Goal: Use online tool/utility: Utilize a website feature to perform a specific function

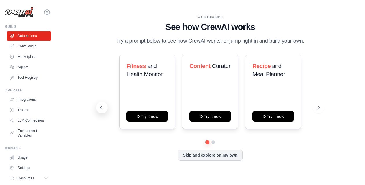
click at [101, 108] on icon at bounding box center [102, 108] width 6 height 6
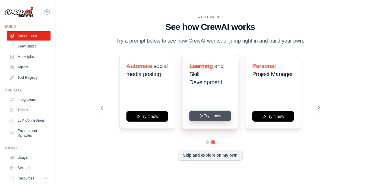
click at [204, 116] on button "Try it now" at bounding box center [211, 115] width 42 height 10
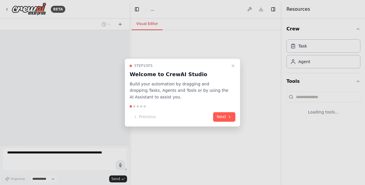
select select "****"
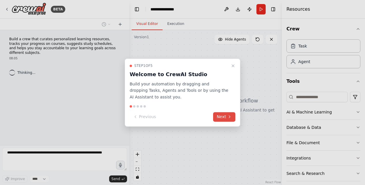
click at [223, 118] on button "Next" at bounding box center [224, 117] width 22 height 10
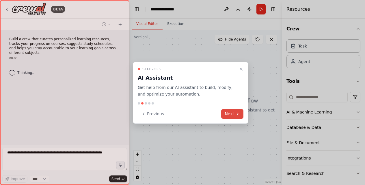
click at [227, 116] on button "Next" at bounding box center [232, 114] width 22 height 10
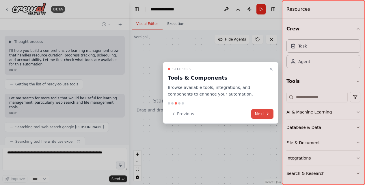
scroll to position [46, 0]
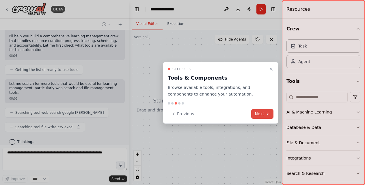
click at [260, 113] on button "Next" at bounding box center [262, 114] width 22 height 10
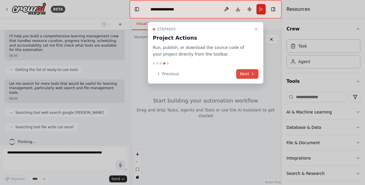
click at [253, 73] on icon at bounding box center [253, 73] width 5 height 5
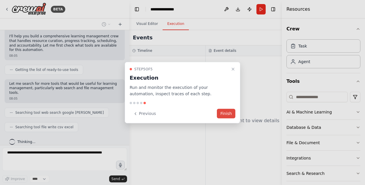
click at [229, 113] on button "Finish" at bounding box center [226, 114] width 18 height 10
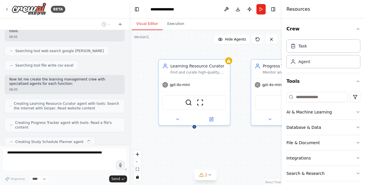
scroll to position [122, 0]
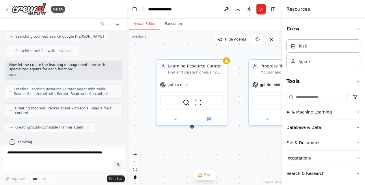
drag, startPoint x: 127, startPoint y: 110, endPoint x: 127, endPoint y: 60, distance: 50.3
click at [127, 60] on div "BETA Build a crew that curates personalized learning resources, tracks your pro…" at bounding box center [182, 92] width 365 height 185
click at [125, 40] on div at bounding box center [126, 92] width 2 height 185
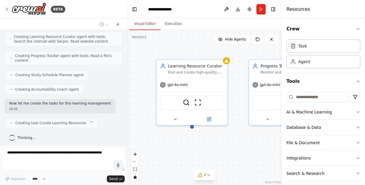
scroll to position [179, 0]
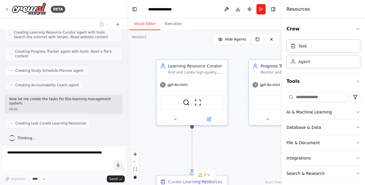
click at [275, 26] on div "Visual Editor Execution" at bounding box center [204, 24] width 155 height 12
click at [356, 28] on icon "button" at bounding box center [358, 29] width 5 height 5
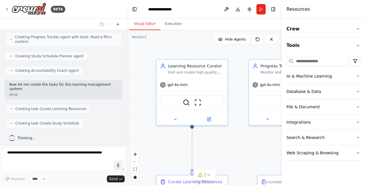
click at [254, 159] on div ".deletable-edge-delete-btn { width: 20px; height: 20px; border: 0px solid #ffff…" at bounding box center [204, 107] width 155 height 155
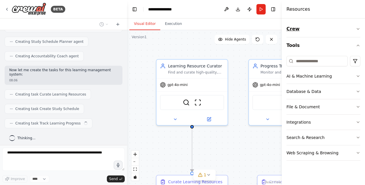
click at [356, 29] on icon "button" at bounding box center [358, 29] width 5 height 5
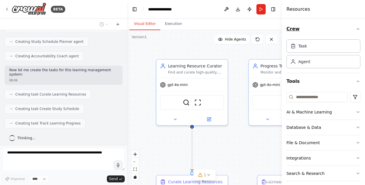
click at [356, 29] on icon "button" at bounding box center [358, 29] width 5 height 5
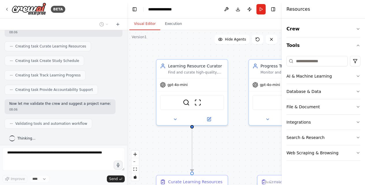
scroll to position [275, 0]
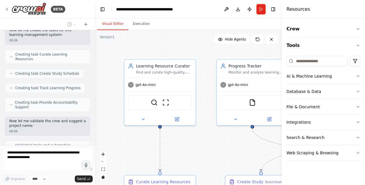
drag, startPoint x: 127, startPoint y: 101, endPoint x: 95, endPoint y: 98, distance: 32.0
click at [95, 98] on div "BETA Build a crew that curates personalized learning resources, tracks your pro…" at bounding box center [182, 92] width 365 height 185
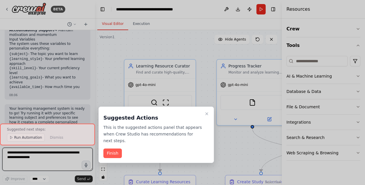
scroll to position [586, 0]
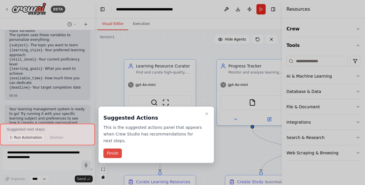
click at [121, 152] on button "Finish" at bounding box center [112, 153] width 18 height 10
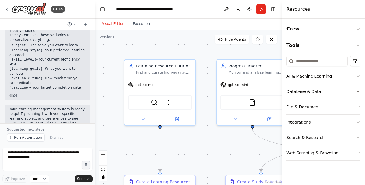
click at [359, 28] on icon "button" at bounding box center [358, 29] width 5 height 5
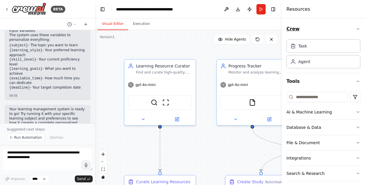
click at [356, 28] on icon "button" at bounding box center [358, 29] width 5 height 5
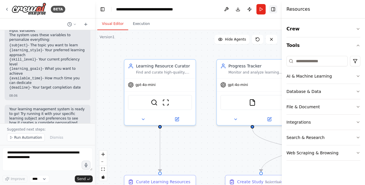
click at [272, 11] on button "Toggle Right Sidebar" at bounding box center [273, 9] width 8 height 8
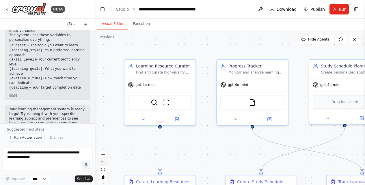
click at [104, 162] on button "zoom out" at bounding box center [103, 162] width 8 height 8
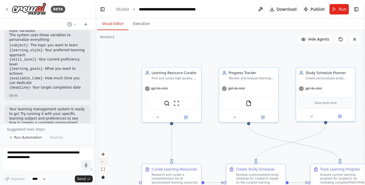
click at [104, 162] on button "zoom out" at bounding box center [103, 162] width 8 height 8
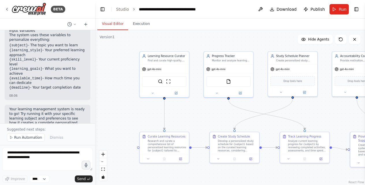
drag, startPoint x: 217, startPoint y: 140, endPoint x: 199, endPoint y: 117, distance: 28.8
click at [199, 117] on div ".deletable-edge-delete-btn { width: 20px; height: 20px; border: 0px solid #ffff…" at bounding box center [230, 107] width 270 height 155
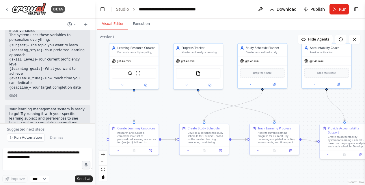
drag, startPoint x: 210, startPoint y: 120, endPoint x: 179, endPoint y: 112, distance: 31.4
click at [179, 112] on div ".deletable-edge-delete-btn { width: 20px; height: 20px; border: 0px solid #ffff…" at bounding box center [230, 107] width 270 height 155
click at [35, 138] on span "Run Automation" at bounding box center [28, 137] width 28 height 5
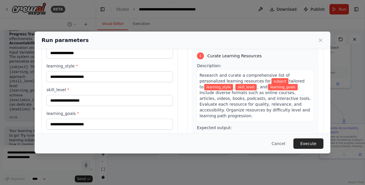
scroll to position [0, 0]
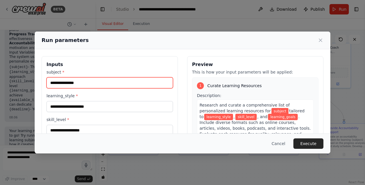
click at [95, 83] on input "subject *" at bounding box center [110, 82] width 127 height 11
click at [95, 84] on input "subject *" at bounding box center [110, 82] width 127 height 11
type input "****"
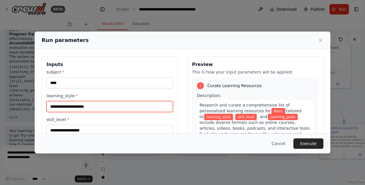
click at [92, 106] on input "learning_style *" at bounding box center [110, 106] width 127 height 11
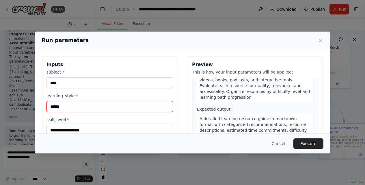
scroll to position [46, 0]
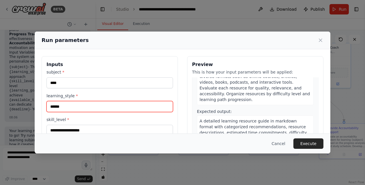
type input "******"
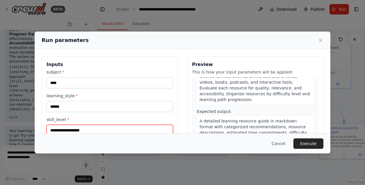
click at [129, 130] on input "skill_level *" at bounding box center [110, 130] width 127 height 11
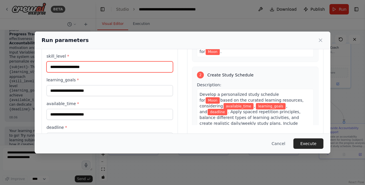
scroll to position [64, 0]
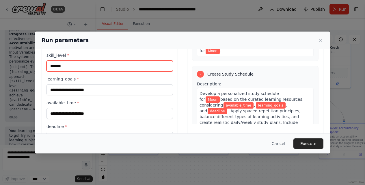
type input "*******"
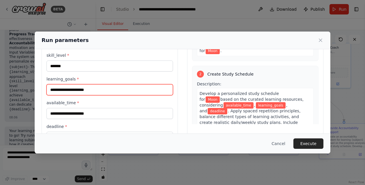
click at [99, 90] on input "learning_goals *" at bounding box center [110, 89] width 127 height 11
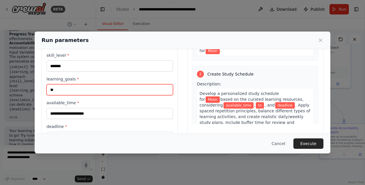
type input "*"
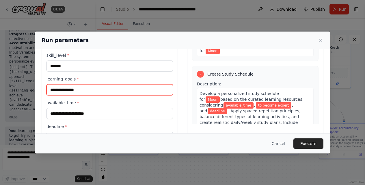
type input "**********"
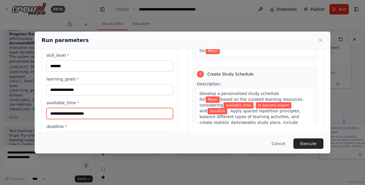
click at [90, 116] on input "available_time *" at bounding box center [110, 113] width 127 height 11
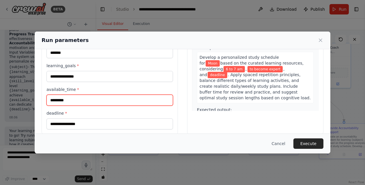
scroll to position [85, 0]
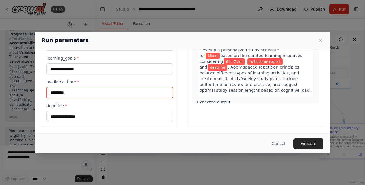
type input "*********"
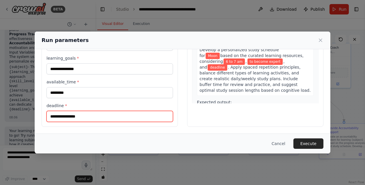
click at [96, 119] on input "deadline *" at bounding box center [110, 116] width 127 height 11
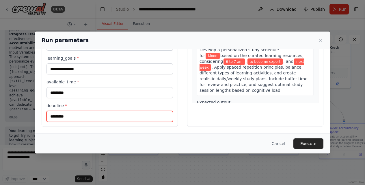
click at [50, 117] on input "*********" at bounding box center [110, 116] width 127 height 11
type input "**********"
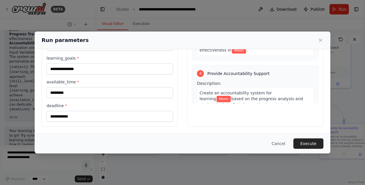
scroll to position [0, 0]
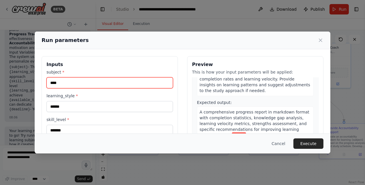
drag, startPoint x: 77, startPoint y: 82, endPoint x: 39, endPoint y: 81, distance: 37.3
click at [39, 81] on div "**********" at bounding box center [183, 133] width 296 height 169
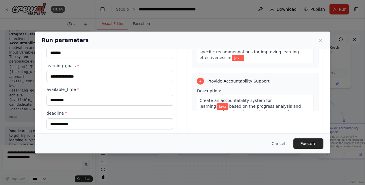
scroll to position [85, 0]
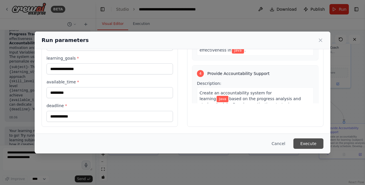
type input "****"
click at [308, 143] on button "Execute" at bounding box center [309, 143] width 30 height 10
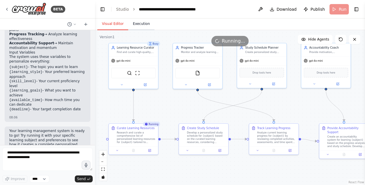
click at [144, 25] on button "Execution" at bounding box center [141, 24] width 26 height 12
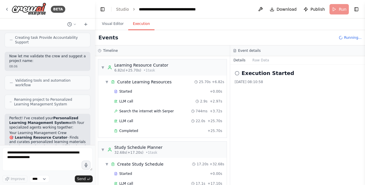
scroll to position [156, 0]
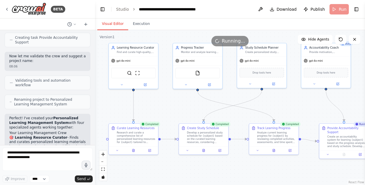
click at [112, 22] on button "Visual Editor" at bounding box center [112, 24] width 31 height 12
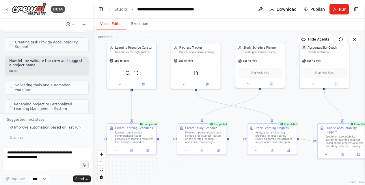
drag, startPoint x: 94, startPoint y: 76, endPoint x: 93, endPoint y: 101, distance: 24.3
click at [93, 101] on div "BETA Build a crew that curates personalized learning resources, tracks your pro…" at bounding box center [182, 92] width 365 height 185
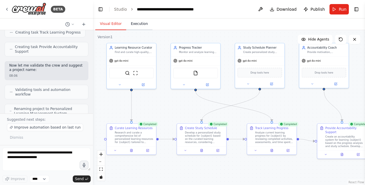
click at [138, 25] on button "Execution" at bounding box center [139, 24] width 26 height 12
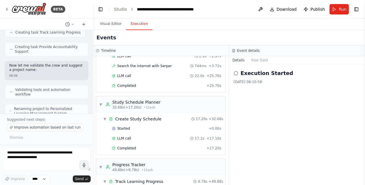
scroll to position [0, 0]
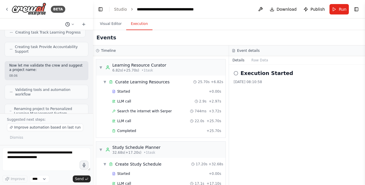
click at [72, 25] on icon at bounding box center [72, 24] width 3 height 3
click at [76, 9] on div at bounding box center [46, 92] width 93 height 185
click at [238, 61] on button "Details" at bounding box center [238, 60] width 19 height 8
click at [255, 60] on button "Raw Data" at bounding box center [260, 60] width 24 height 8
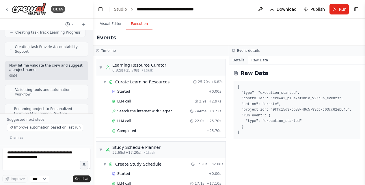
click at [242, 60] on button "Details" at bounding box center [238, 60] width 19 height 8
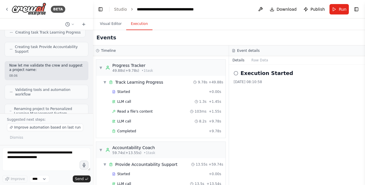
scroll to position [166, 0]
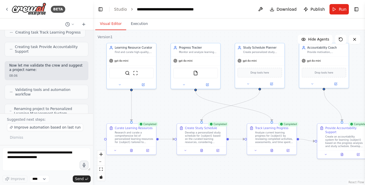
click at [118, 24] on button "Visual Editor" at bounding box center [110, 24] width 31 height 12
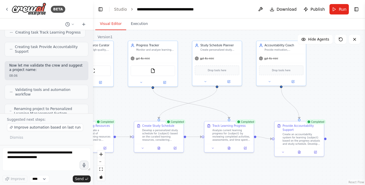
drag, startPoint x: 361, startPoint y: 95, endPoint x: 323, endPoint y: 96, distance: 38.2
click at [323, 96] on div ".deletable-edge-delete-btn { width: 20px; height: 20px; border: 0px solid #ffff…" at bounding box center [229, 107] width 272 height 155
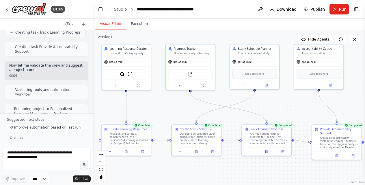
drag, startPoint x: 332, startPoint y: 90, endPoint x: 365, endPoint y: 90, distance: 32.9
click at [365, 90] on div "BETA Build a crew that curates personalized learning resources, tracks your pro…" at bounding box center [182, 92] width 365 height 185
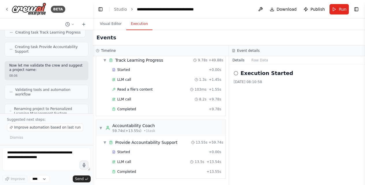
click at [138, 24] on button "Execution" at bounding box center [139, 24] width 26 height 12
click at [254, 60] on button "Raw Data" at bounding box center [260, 60] width 24 height 8
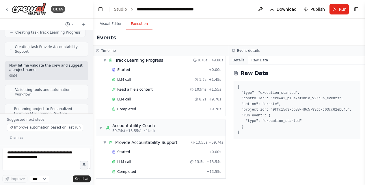
click at [236, 61] on button "Details" at bounding box center [238, 60] width 19 height 8
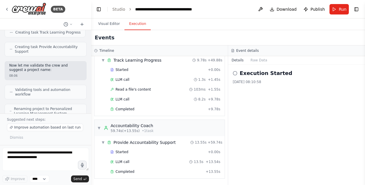
drag, startPoint x: 91, startPoint y: 76, endPoint x: 92, endPoint y: 102, distance: 25.7
click at [92, 102] on div "BETA Build a crew that curates personalized learning resources, tracks your pro…" at bounding box center [182, 92] width 365 height 185
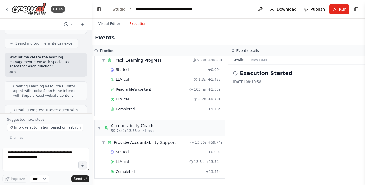
scroll to position [0, 0]
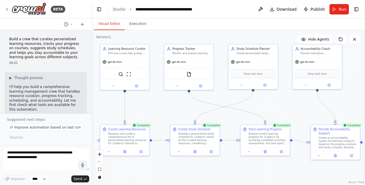
click at [118, 25] on button "Visual Editor" at bounding box center [109, 24] width 31 height 12
click at [100, 169] on icon "fit view" at bounding box center [99, 168] width 3 height 3
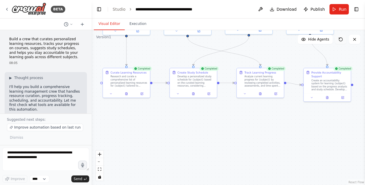
drag, startPoint x: 340, startPoint y: 103, endPoint x: 339, endPoint y: 42, distance: 60.7
click at [339, 42] on div "Version 1 Show Tools Hide Agents .deletable-edge-delete-btn { width: 20px; heig…" at bounding box center [229, 107] width 274 height 155
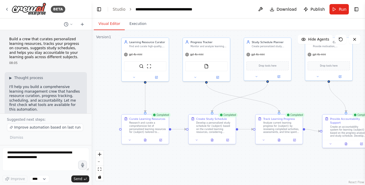
drag, startPoint x: 343, startPoint y: 154, endPoint x: 362, endPoint y: 201, distance: 49.9
click at [362, 184] on html "BETA Build a crew that curates personalized learning resources, tracks your pro…" at bounding box center [182, 92] width 365 height 185
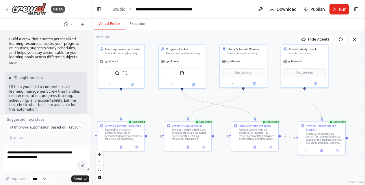
drag, startPoint x: 360, startPoint y: 86, endPoint x: 336, endPoint y: 92, distance: 25.2
click at [336, 92] on div ".deletable-edge-delete-btn { width: 20px; height: 20px; border: 0px solid #ffff…" at bounding box center [229, 107] width 274 height 155
click at [135, 23] on button "Execution" at bounding box center [138, 24] width 26 height 12
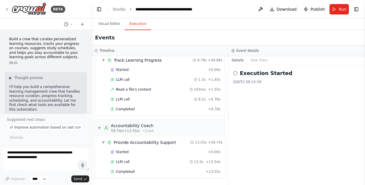
click at [252, 76] on h2 "Execution Started" at bounding box center [266, 73] width 53 height 8
click at [236, 73] on icon at bounding box center [235, 73] width 5 height 5
click at [254, 61] on button "Raw Data" at bounding box center [259, 60] width 24 height 8
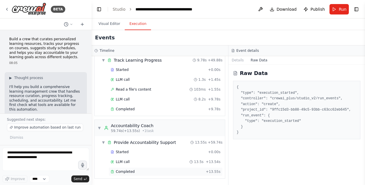
click at [123, 173] on span "Completed" at bounding box center [125, 171] width 19 height 5
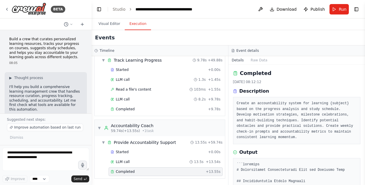
drag, startPoint x: 363, startPoint y: 79, endPoint x: 363, endPoint y: 97, distance: 17.6
click at [363, 108] on div "BETA Build a crew that curates personalized learning resources, tracks your pro…" at bounding box center [182, 92] width 365 height 185
drag, startPoint x: 364, startPoint y: 77, endPoint x: 364, endPoint y: 104, distance: 26.3
click at [364, 104] on button "Toggle Sidebar" at bounding box center [365, 92] width 5 height 185
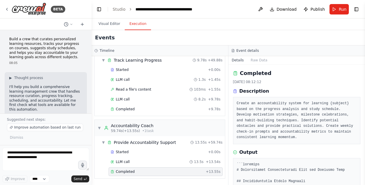
click at [363, 161] on button "Toggle Sidebar" at bounding box center [365, 92] width 5 height 185
click at [352, 134] on pre "Create an accountability system for learning {subject} based on the progress an…" at bounding box center [297, 121] width 120 height 40
drag, startPoint x: 364, startPoint y: 81, endPoint x: 362, endPoint y: 96, distance: 15.8
click at [362, 96] on div "BETA Build a crew that curates personalized learning resources, tracks your pro…" at bounding box center [182, 92] width 365 height 185
click at [363, 98] on button "Toggle Sidebar" at bounding box center [365, 92] width 5 height 185
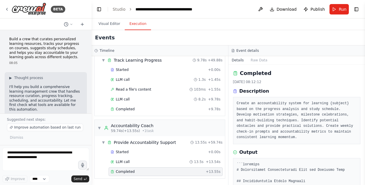
click at [363, 101] on button "Toggle Sidebar" at bounding box center [365, 92] width 5 height 185
click at [338, 86] on div "Completed [DATE] 08:12:12 Description Create an accountability system for learn…" at bounding box center [297, 106] width 128 height 75
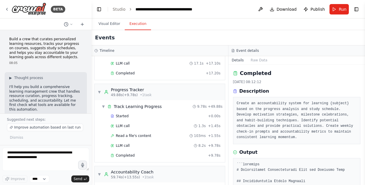
scroll to position [166, 0]
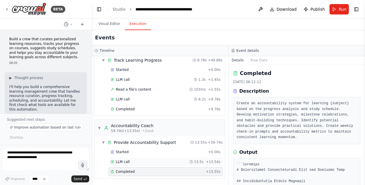
click at [136, 161] on div "LLM call 13.5s + 13.54s" at bounding box center [166, 161] width 110 height 5
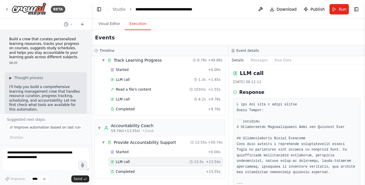
click at [136, 170] on div "Completed" at bounding box center [157, 171] width 93 height 5
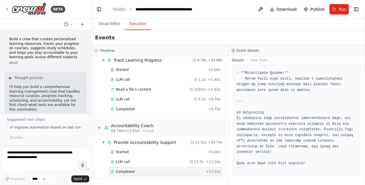
scroll to position [0, 0]
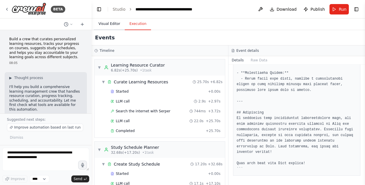
click at [114, 22] on button "Visual Editor" at bounding box center [109, 24] width 31 height 12
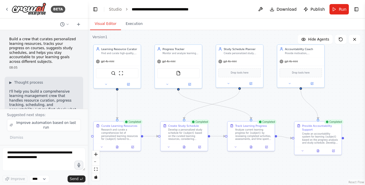
drag, startPoint x: 90, startPoint y: 37, endPoint x: 88, endPoint y: 80, distance: 43.7
click at [88, 80] on div "BETA Build a crew that curates personalized learning resources, tracks your pro…" at bounding box center [182, 92] width 365 height 185
click at [128, 83] on icon at bounding box center [128, 83] width 2 height 2
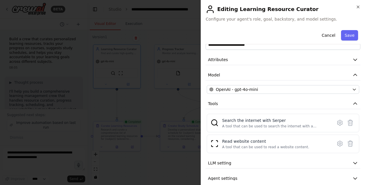
scroll to position [23, 0]
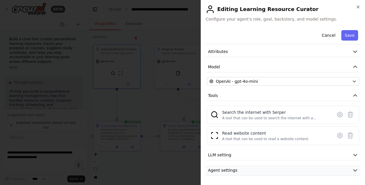
click at [353, 171] on icon "button" at bounding box center [356, 170] width 6 height 6
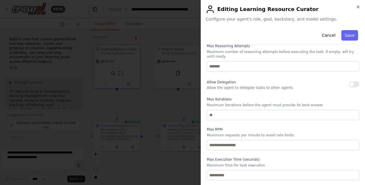
scroll to position [0, 0]
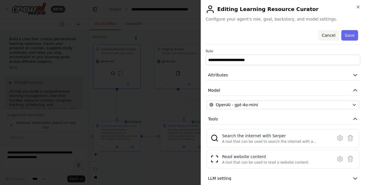
click at [329, 34] on button "Cancel" at bounding box center [329, 35] width 21 height 10
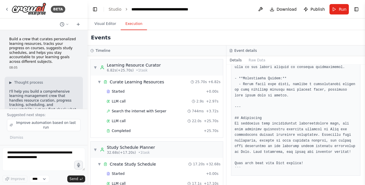
click at [135, 26] on button "Execution" at bounding box center [134, 24] width 26 height 12
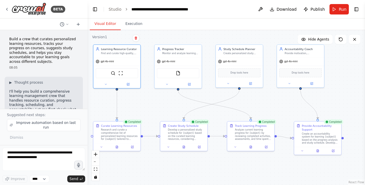
click at [101, 28] on button "Visual Editor" at bounding box center [105, 24] width 31 height 12
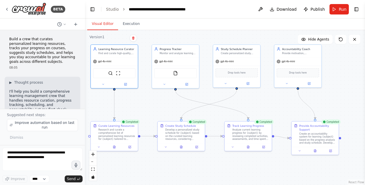
drag, startPoint x: 86, startPoint y: 37, endPoint x: 85, endPoint y: 57, distance: 19.4
click at [85, 57] on div "BETA Build a crew that curates personalized learning resources, tracks your pro…" at bounding box center [182, 92] width 365 height 185
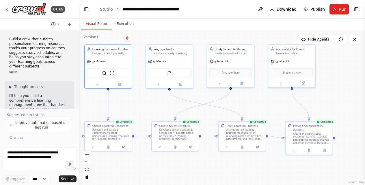
drag, startPoint x: 83, startPoint y: 36, endPoint x: 79, endPoint y: 75, distance: 39.8
click at [79, 75] on div "BETA Build a crew that curates personalized learning resources, tracks your pro…" at bounding box center [182, 92] width 365 height 185
click at [77, 80] on div at bounding box center [78, 92] width 2 height 185
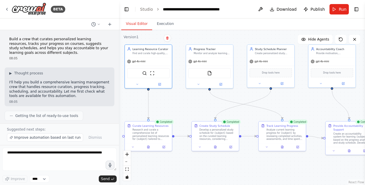
drag, startPoint x: 78, startPoint y: 77, endPoint x: 119, endPoint y: 82, distance: 41.4
click at [119, 82] on div "BETA Build a crew that curates personalized learning resources, tracks your pro…" at bounding box center [182, 92] width 365 height 185
click at [358, 9] on button "Toggle Right Sidebar" at bounding box center [357, 9] width 8 height 8
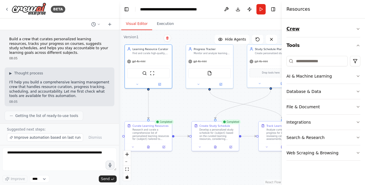
click at [358, 29] on icon "button" at bounding box center [358, 28] width 2 height 1
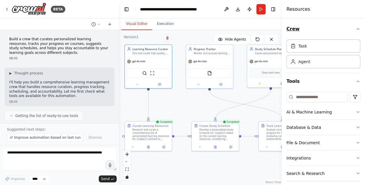
click at [358, 29] on div "Crew Task Agent Tools AI & Machine Learning Database & Data File & Document Int…" at bounding box center [323, 101] width 83 height 166
click at [357, 29] on icon "button" at bounding box center [358, 28] width 2 height 1
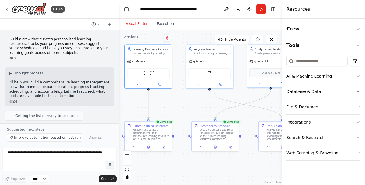
click at [359, 107] on icon "button" at bounding box center [358, 106] width 5 height 5
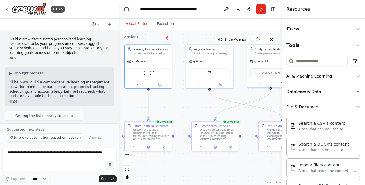
click at [356, 106] on icon "button" at bounding box center [358, 106] width 5 height 5
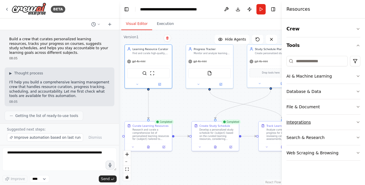
click at [358, 121] on icon "button" at bounding box center [358, 122] width 5 height 5
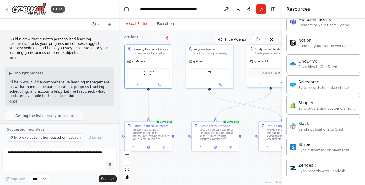
scroll to position [427, 0]
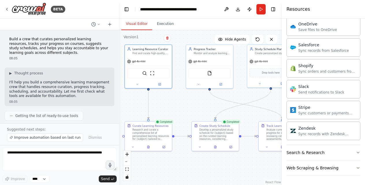
click at [272, 23] on div "Visual Editor Execution" at bounding box center [200, 24] width 163 height 12
click at [346, 169] on button "Web Scraping & Browsing" at bounding box center [324, 167] width 74 height 15
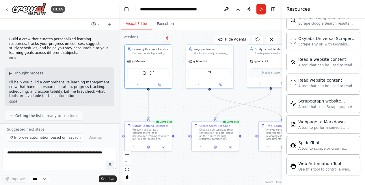
scroll to position [743, 0]
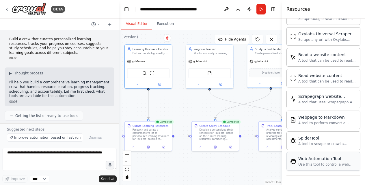
click at [334, 162] on div "Web Automation Tool Use this tool to control a web browser and interact with we…" at bounding box center [328, 160] width 58 height 11
click at [320, 162] on div "Web Automation Tool Use this tool to control a web browser and interact with we…" at bounding box center [328, 160] width 58 height 11
click at [320, 168] on div "Web Automation Tool Use this tool to control a web browser and interact with we…" at bounding box center [324, 161] width 74 height 18
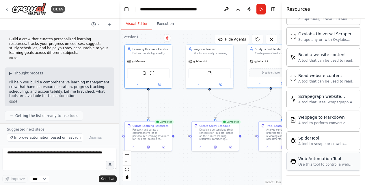
click at [320, 160] on div "Web Automation Tool" at bounding box center [328, 158] width 58 height 6
click at [292, 162] on img at bounding box center [293, 161] width 6 height 6
click at [296, 162] on img at bounding box center [293, 161] width 6 height 6
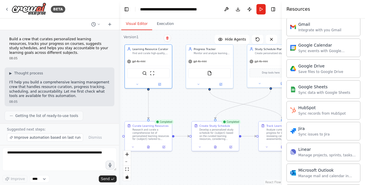
scroll to position [65, 0]
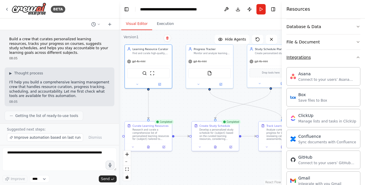
click at [356, 57] on icon "button" at bounding box center [358, 57] width 5 height 5
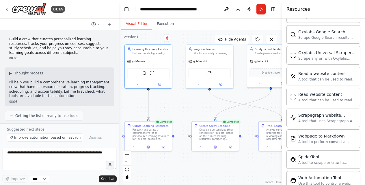
scroll to position [302, 0]
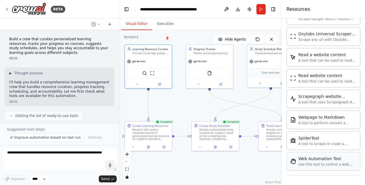
click at [317, 164] on div "Use this tool to control a web browser and interact with websites using natural…" at bounding box center [328, 164] width 58 height 5
click at [279, 162] on div ".deletable-edge-delete-btn { width: 20px; height: 20px; border: 0px solid #ffff…" at bounding box center [200, 107] width 163 height 155
click at [296, 164] on div "Web Automation Tool Use this tool to control a web browser and interact with we…" at bounding box center [323, 160] width 66 height 11
click at [186, 99] on div ".deletable-edge-delete-btn { width: 20px; height: 20px; border: 0px solid #ffff…" at bounding box center [200, 107] width 163 height 155
click at [274, 10] on button "Toggle Right Sidebar" at bounding box center [273, 9] width 8 height 8
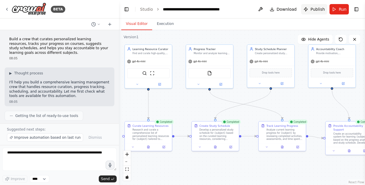
click at [313, 10] on span "Publish" at bounding box center [318, 9] width 14 height 6
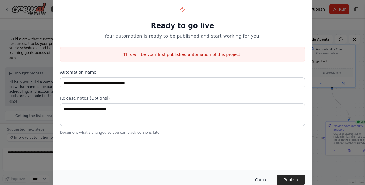
click at [262, 179] on button "Cancel" at bounding box center [262, 179] width 23 height 10
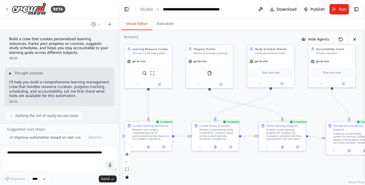
scroll to position [485, 0]
